Goal: Information Seeking & Learning: Learn about a topic

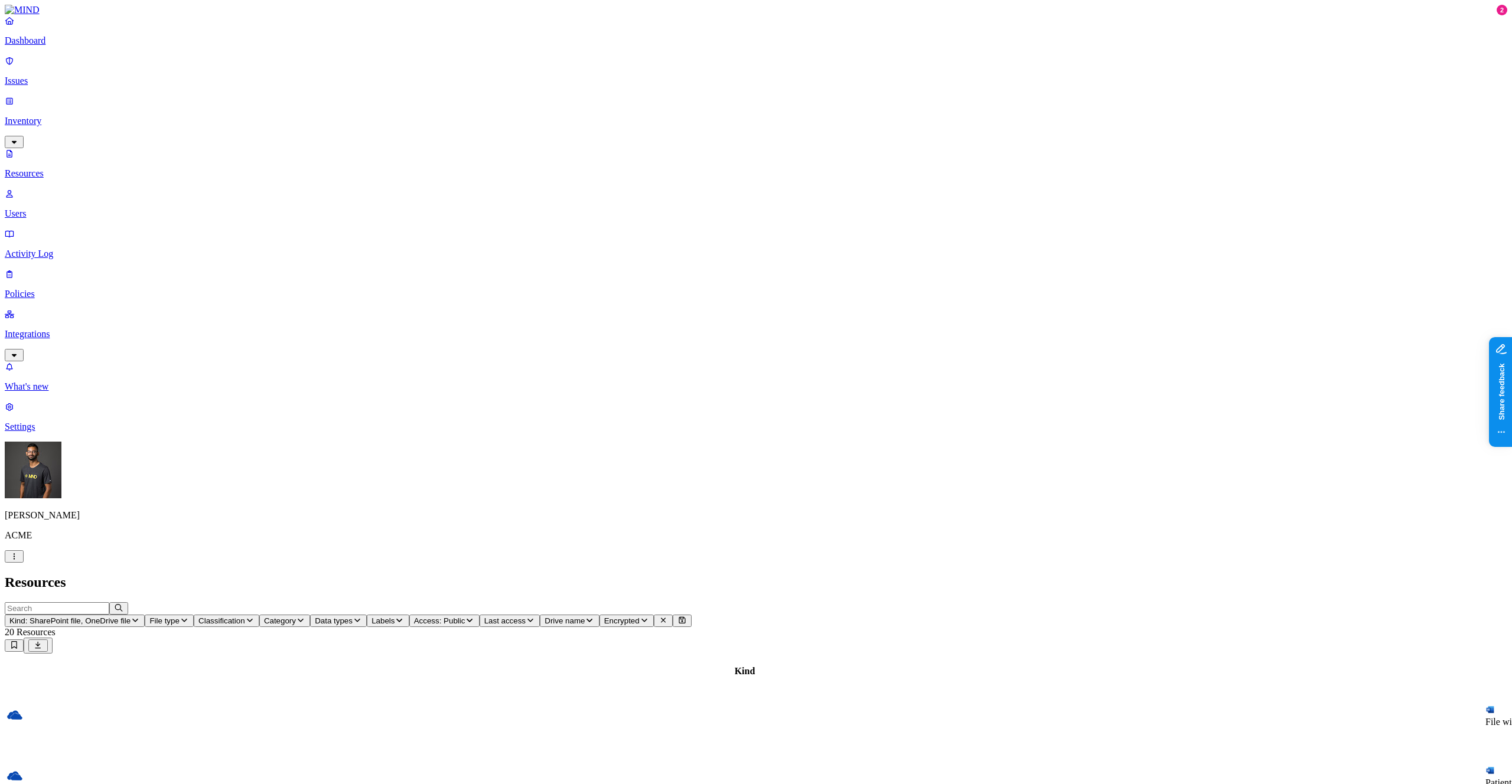
click at [67, 80] on link "Issues" at bounding box center [756, 71] width 1503 height 31
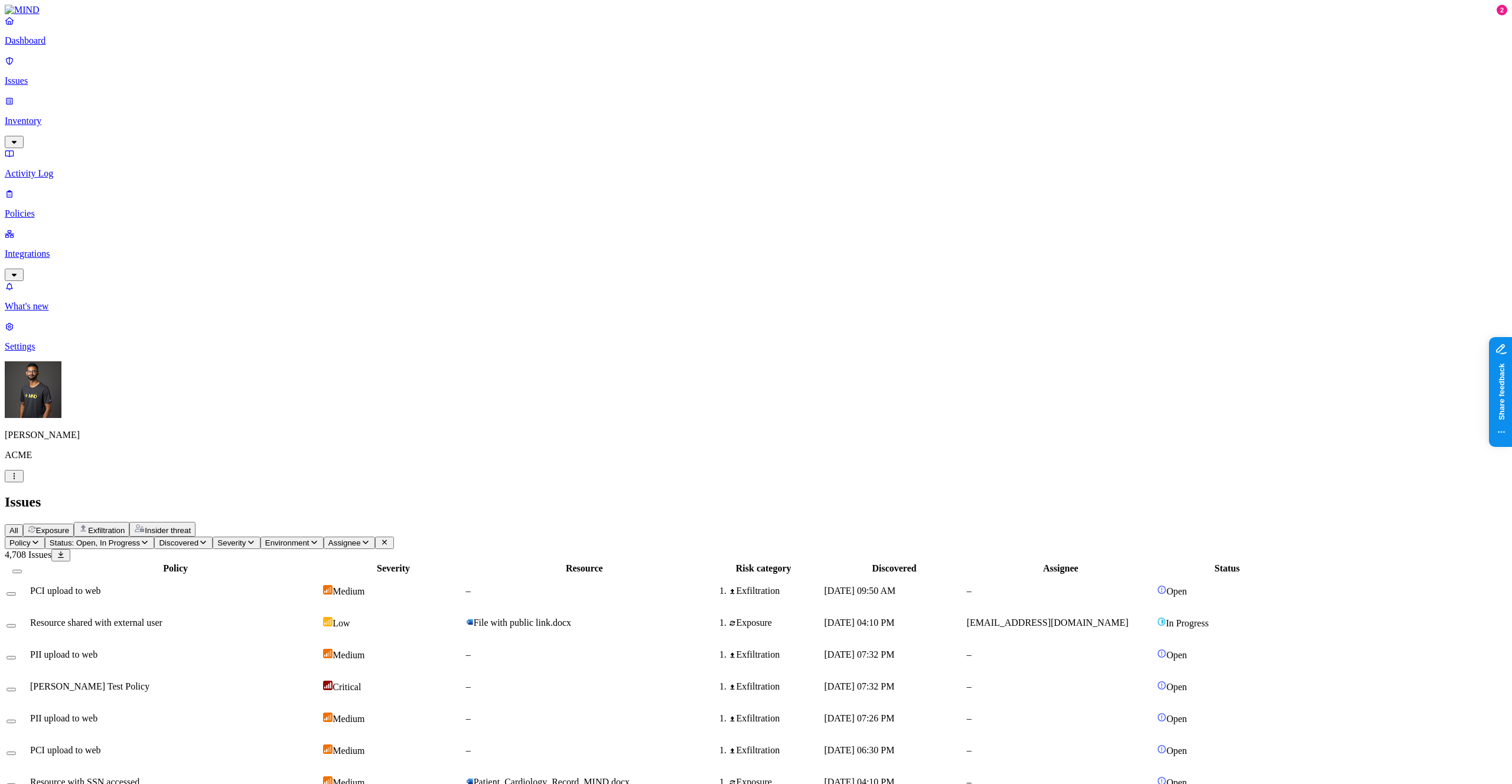
click at [321, 576] on td "PCI upload to web" at bounding box center [175, 591] width 292 height 31
click at [69, 526] on span "Exposure" at bounding box center [53, 531] width 33 height 9
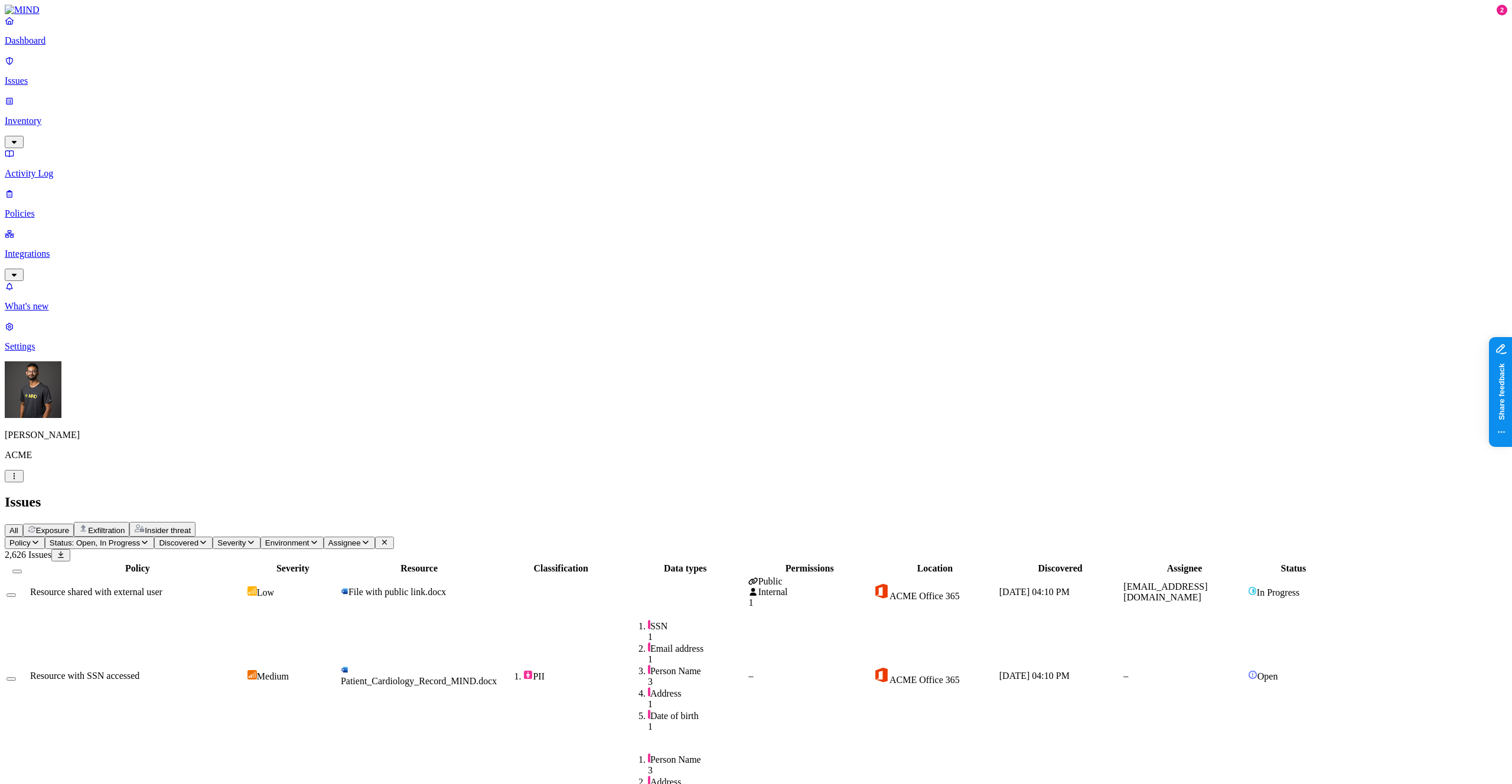
click at [246, 576] on td "Resource shared with external user" at bounding box center [138, 592] width 217 height 33
click at [68, 46] on p "Dashboard" at bounding box center [756, 41] width 1503 height 11
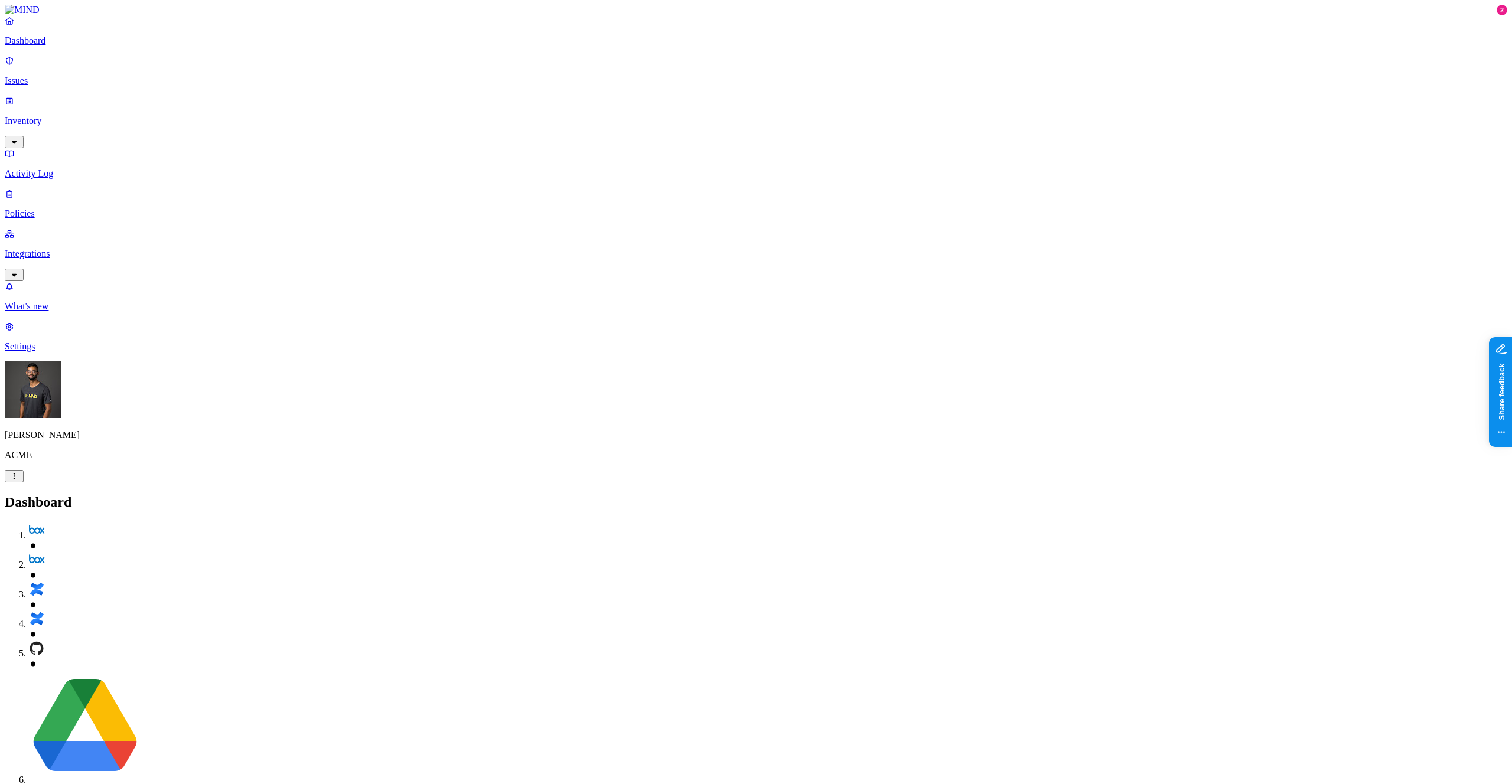
click at [60, 116] on p "Inventory" at bounding box center [756, 121] width 1503 height 11
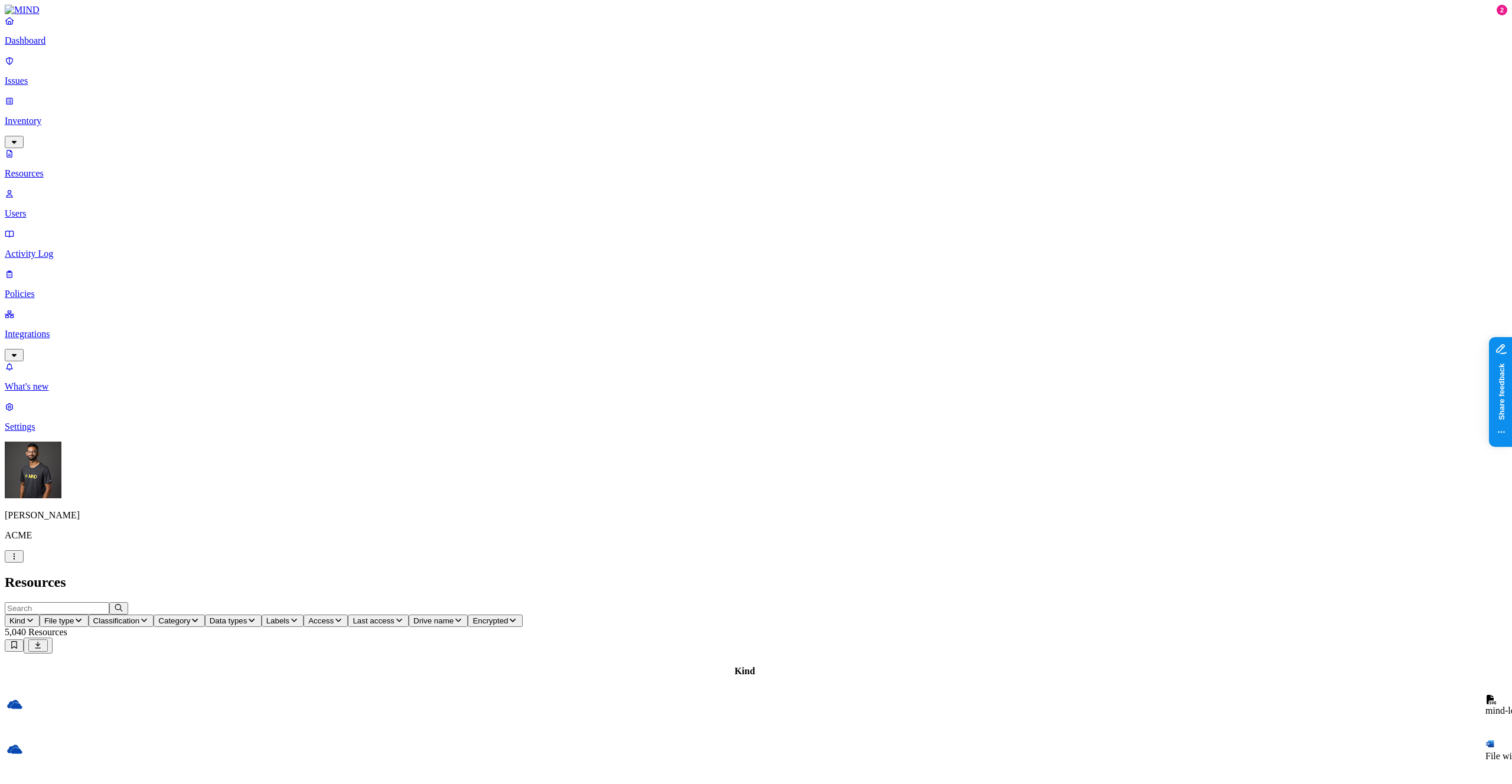
click at [394, 616] on span "Last access" at bounding box center [373, 621] width 41 height 9
click at [348, 615] on button "Access" at bounding box center [326, 621] width 44 height 12
click at [579, 235] on button "button" at bounding box center [583, 237] width 10 height 4
click at [26, 616] on span "Kind" at bounding box center [17, 621] width 16 height 9
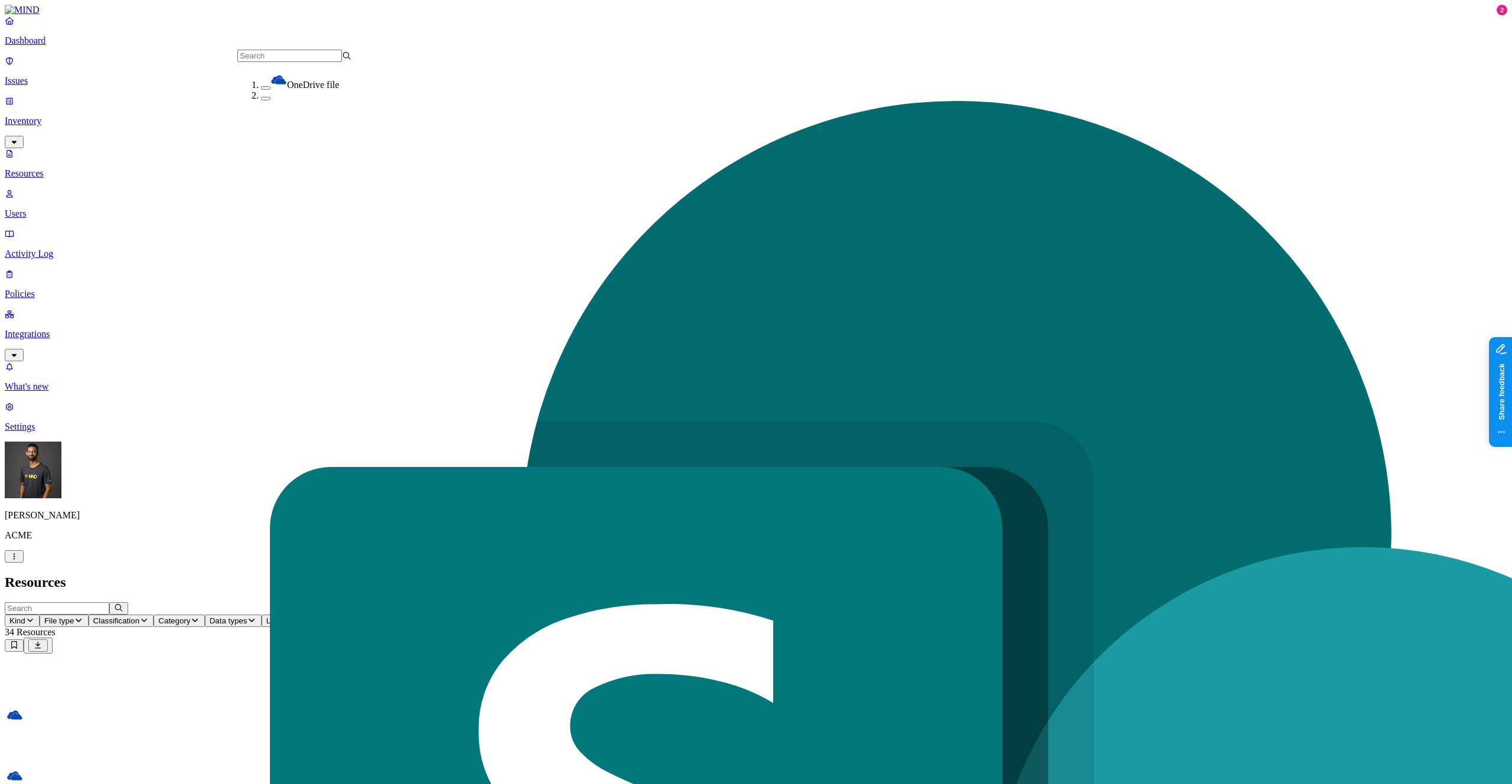
click at [261, 86] on button "button" at bounding box center [265, 88] width 10 height 4
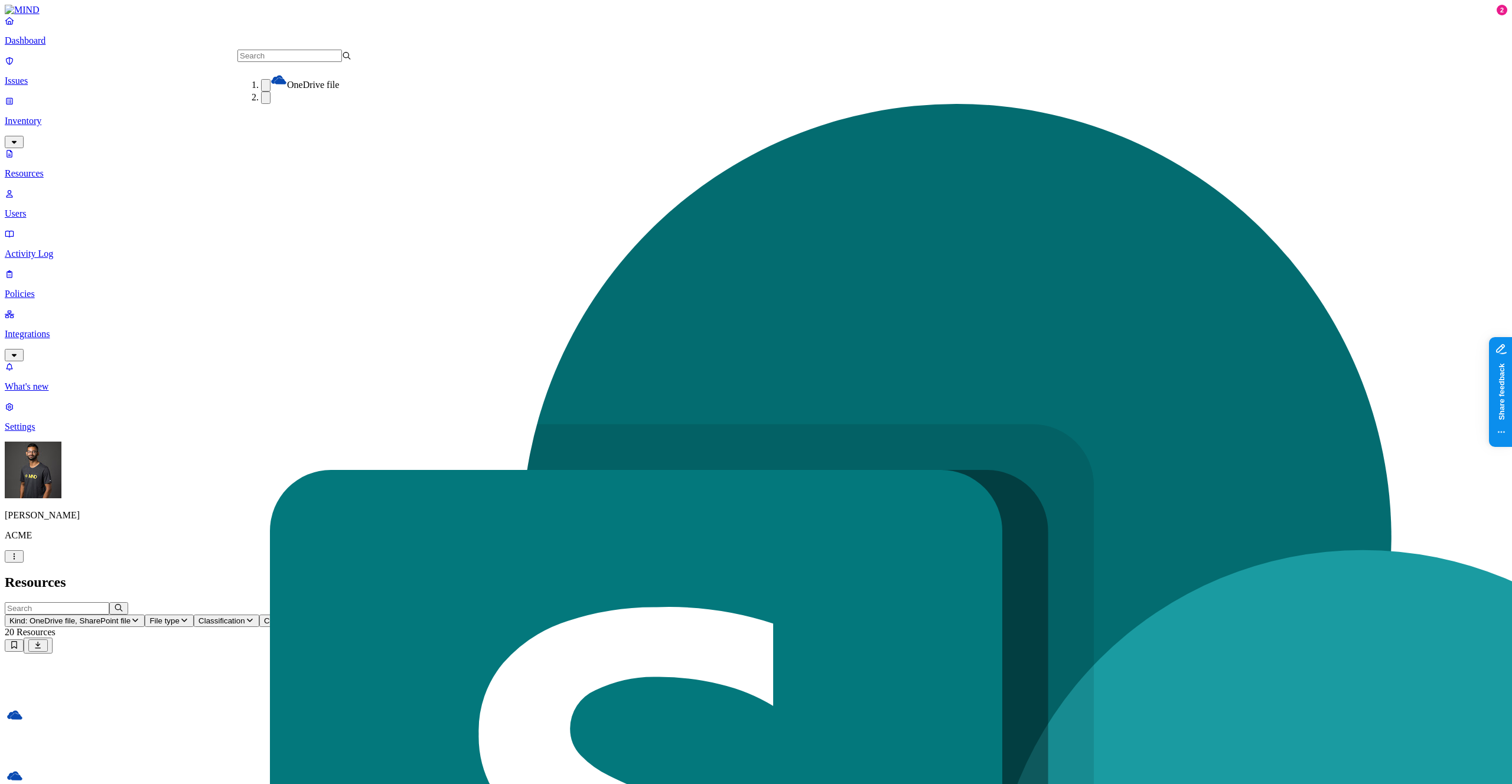
click at [1048, 574] on div "Resources" at bounding box center [756, 582] width 1503 height 16
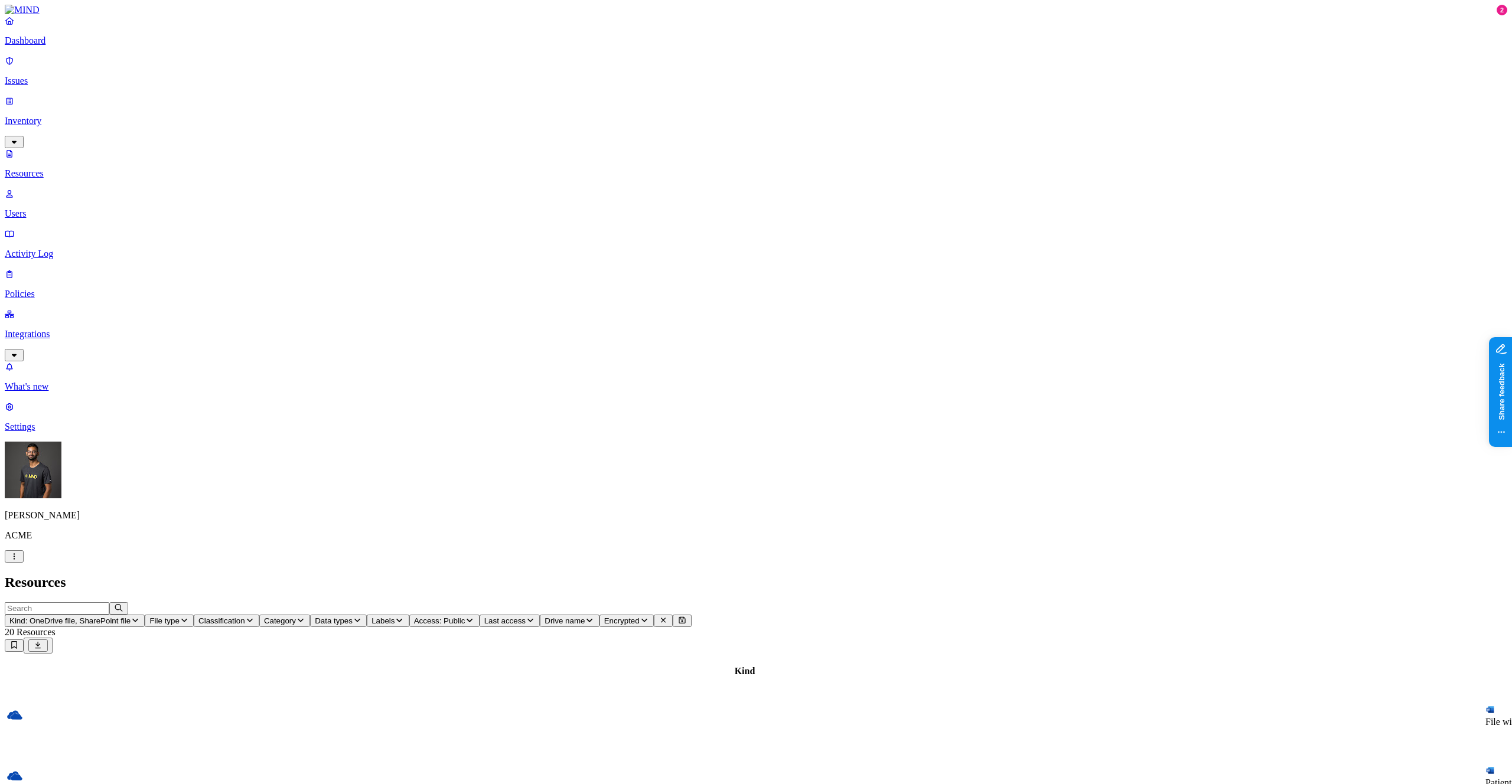
click at [83, 84] on div "Dashboard Issues Inventory Resources Users Activity Log Policies Integrations" at bounding box center [756, 188] width 1503 height 346
click at [83, 81] on link "Issues" at bounding box center [756, 71] width 1503 height 31
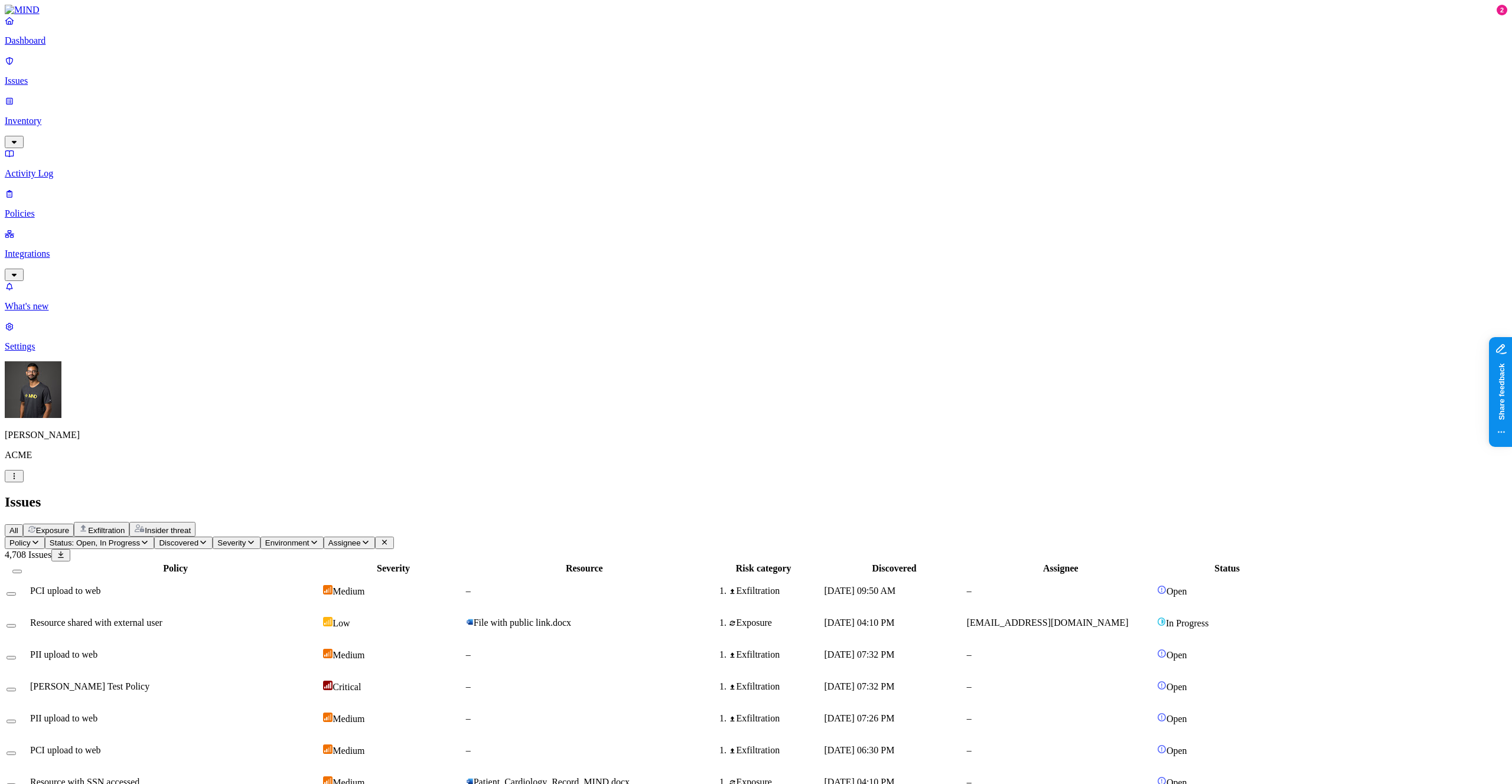
click at [74, 524] on button "Exposure" at bounding box center [49, 530] width 51 height 13
